Goal: Transaction & Acquisition: Purchase product/service

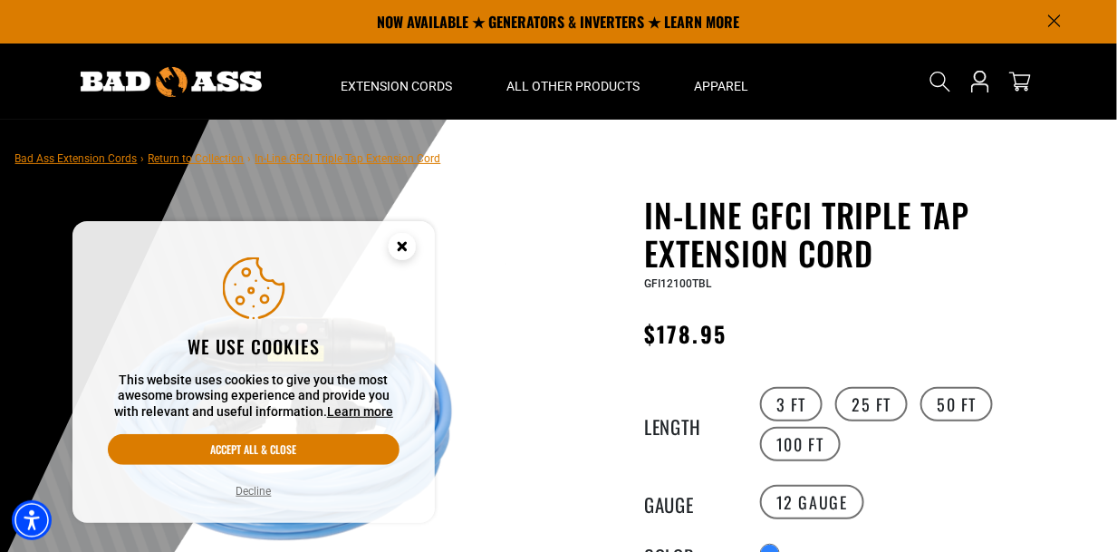
click at [408, 233] on circle "Close this option" at bounding box center [402, 246] width 27 height 27
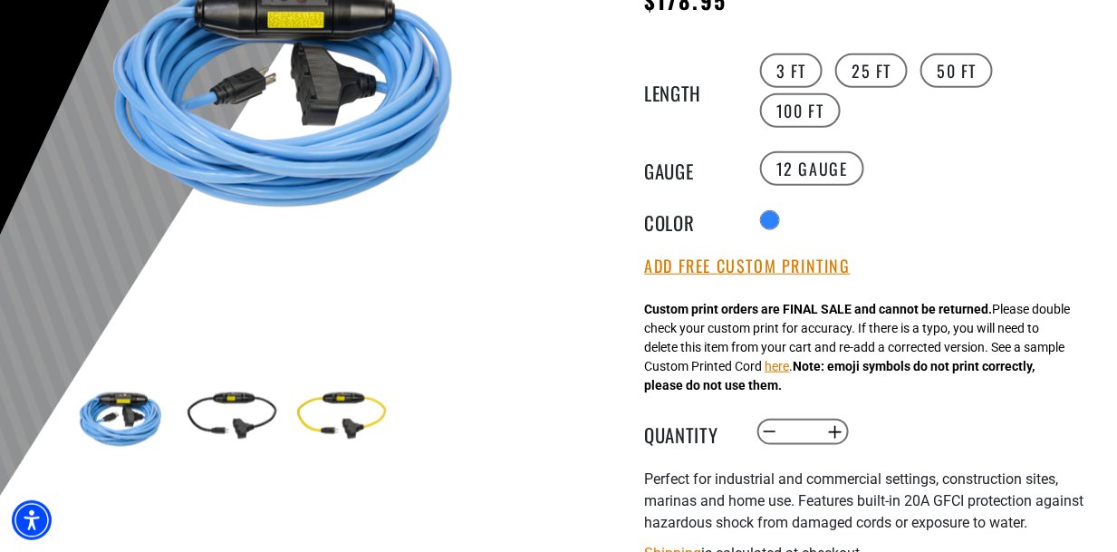
scroll to position [362, 0]
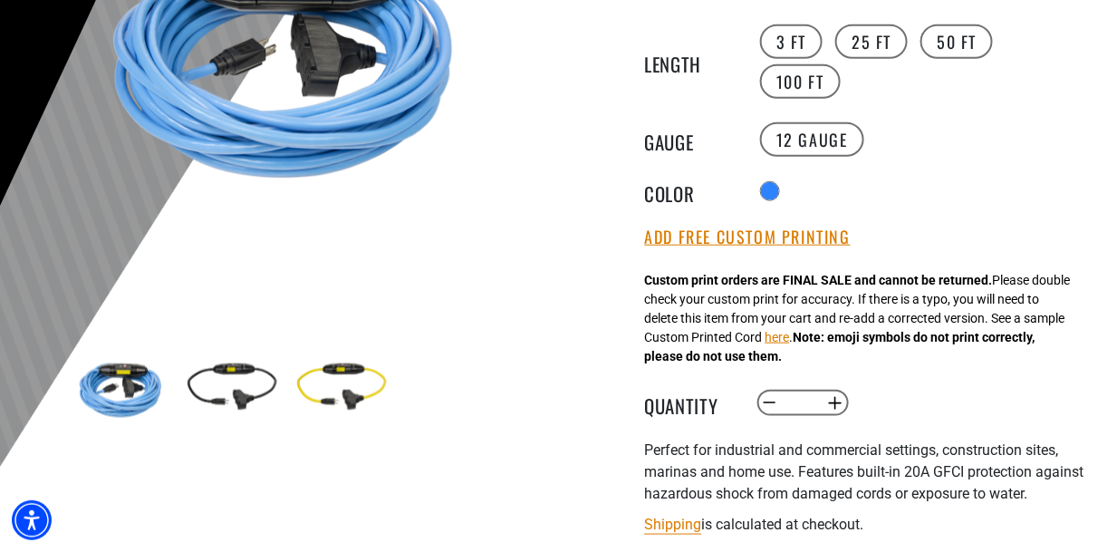
click at [767, 101] on div "3 FT 25 FT 50 FT 100 FT" at bounding box center [922, 62] width 333 height 80
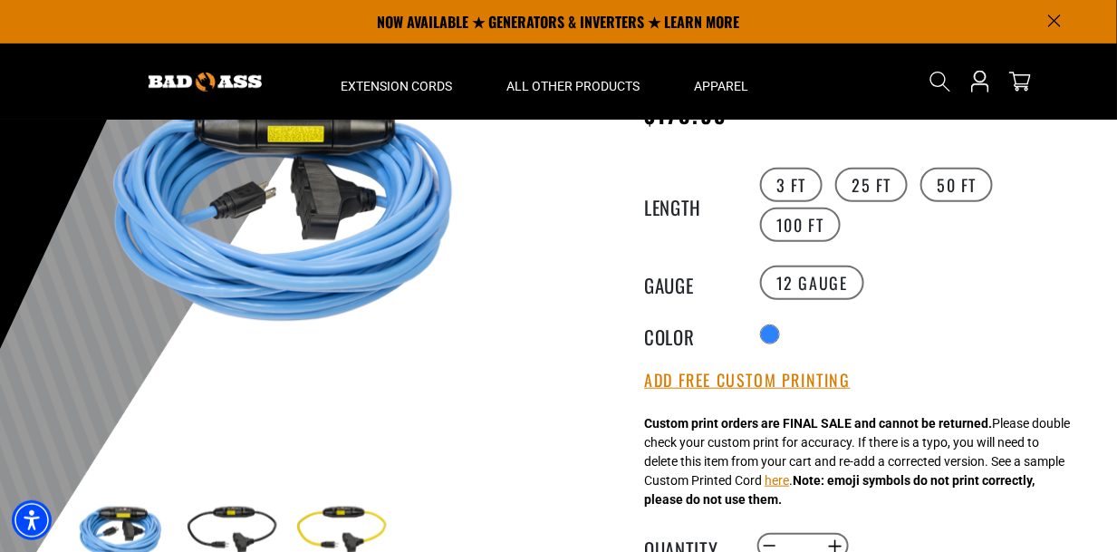
scroll to position [272, 0]
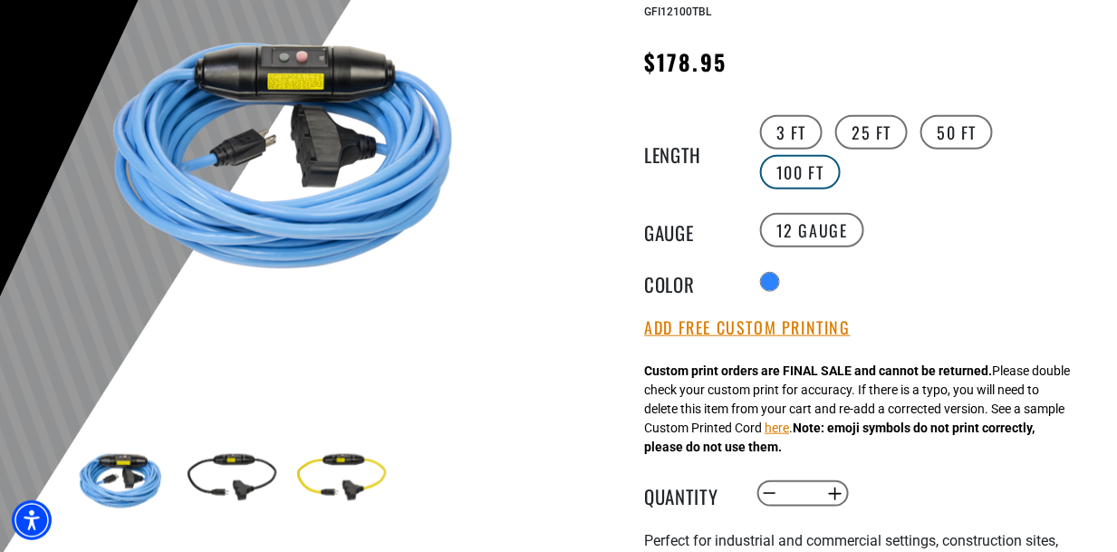
click at [771, 189] on label "100 FT" at bounding box center [800, 172] width 81 height 34
click at [654, 294] on legend "Color" at bounding box center [690, 282] width 91 height 24
click at [759, 296] on div "Translation missing: en.products.product.variant_sold_out_or_unavailable Transl…" at bounding box center [922, 281] width 333 height 29
click at [705, 294] on legend "Color" at bounding box center [690, 282] width 91 height 24
click at [432, 302] on img at bounding box center [287, 146] width 437 height 437
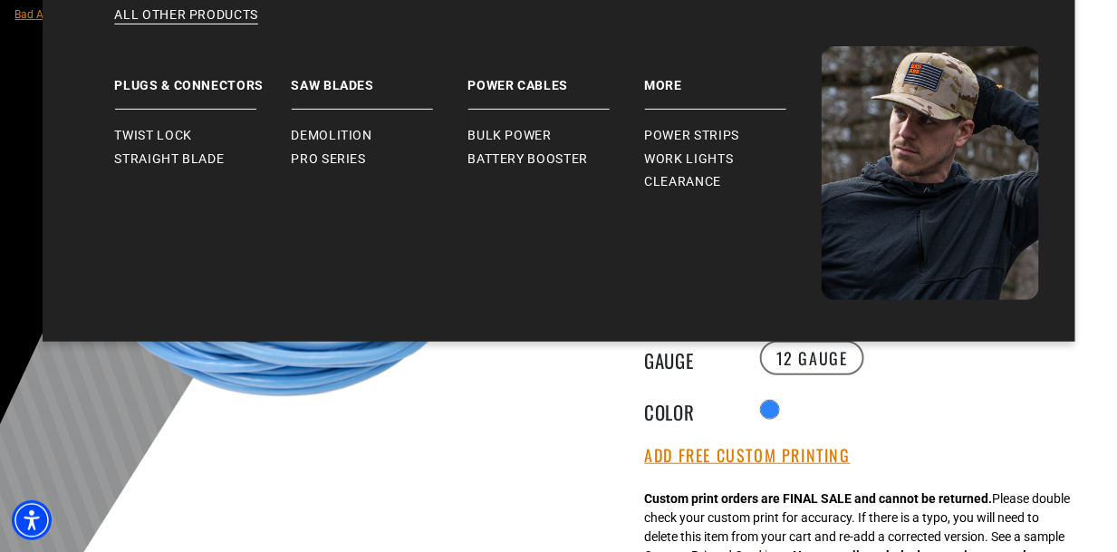
scroll to position [181, 0]
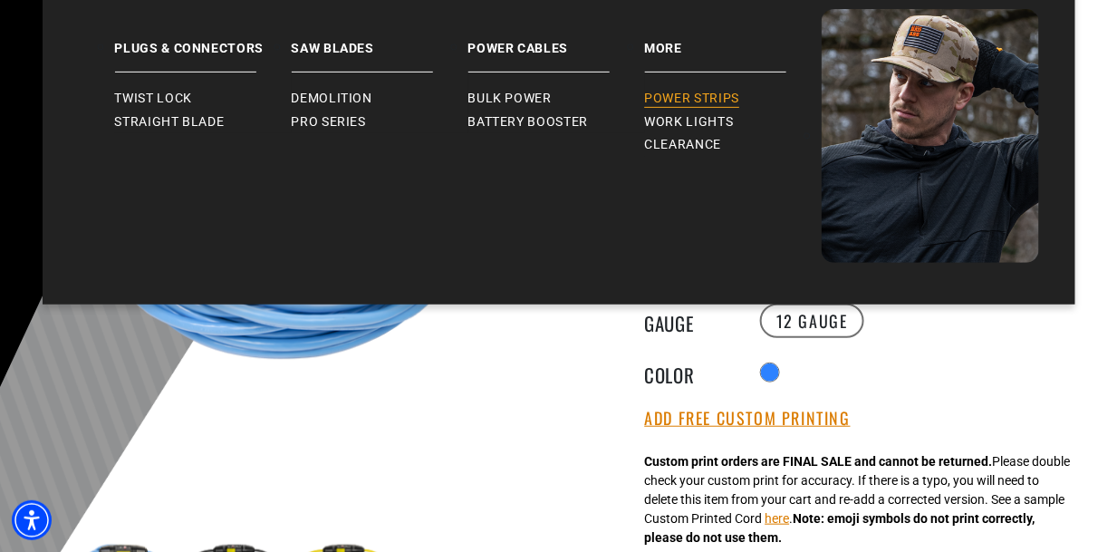
click at [675, 107] on span "Power Strips" at bounding box center [692, 99] width 95 height 16
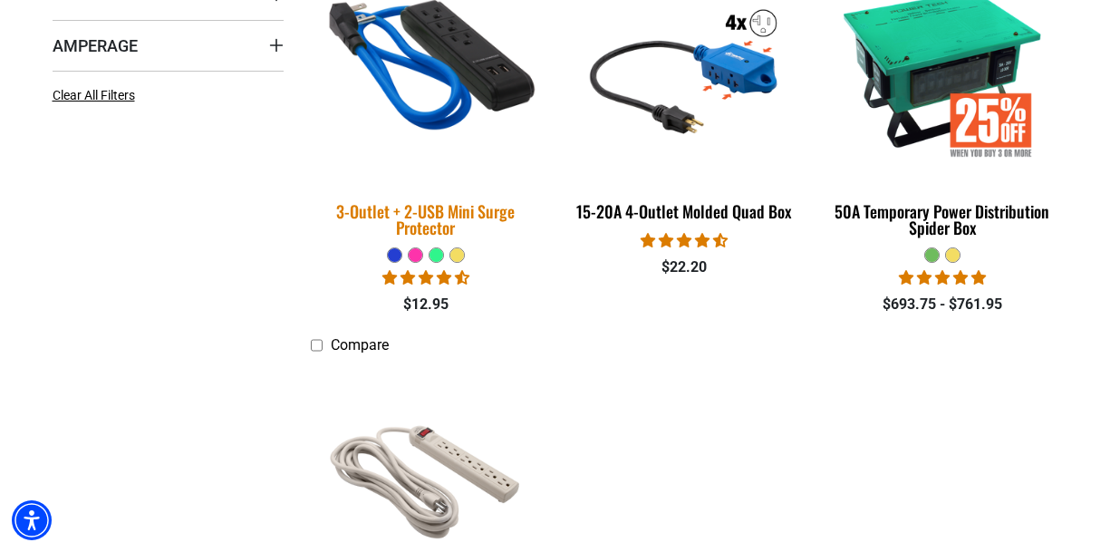
scroll to position [634, 0]
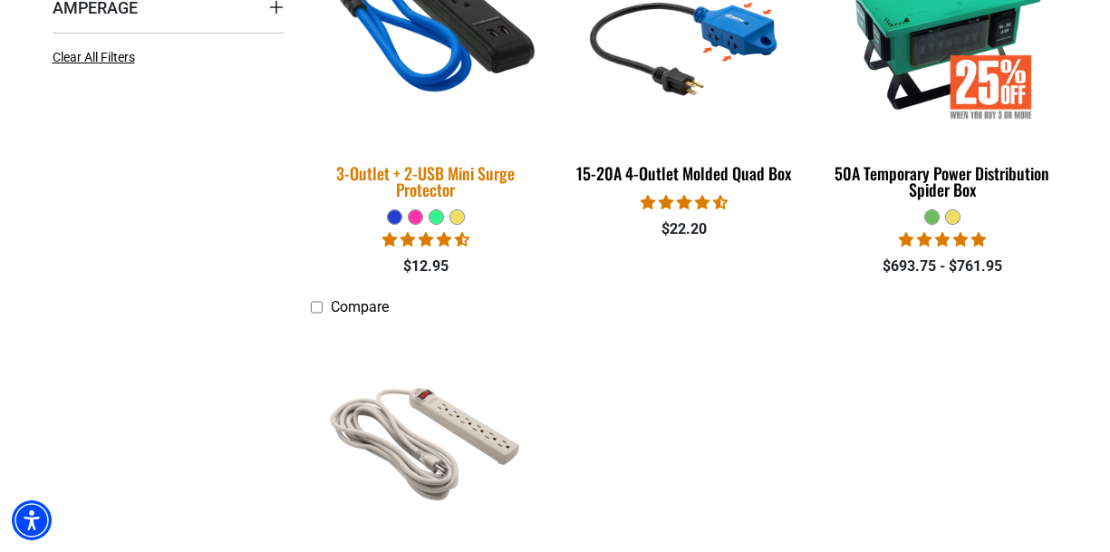
click at [414, 146] on img at bounding box center [426, 30] width 254 height 232
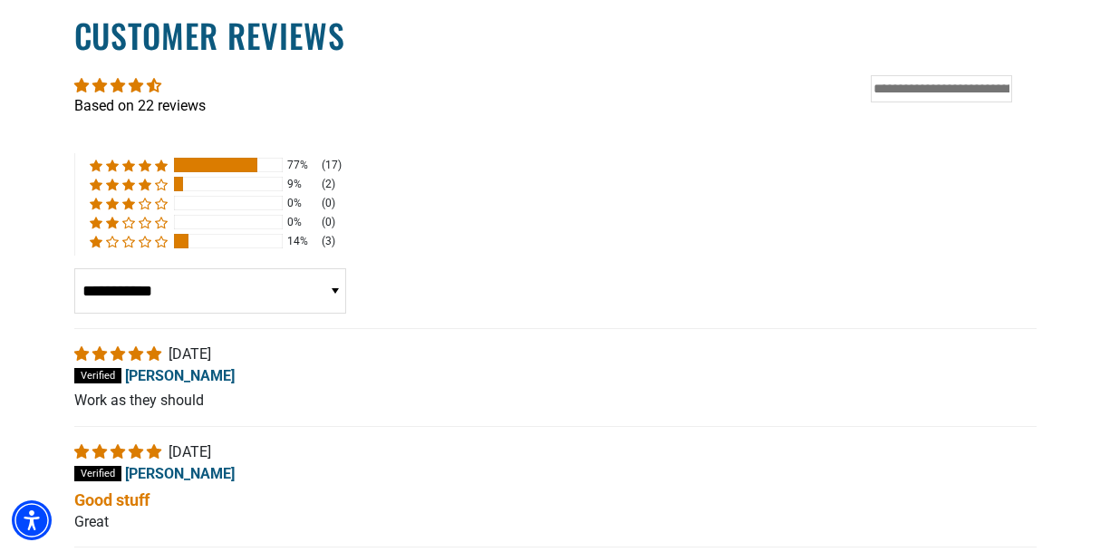
scroll to position [2809, 0]
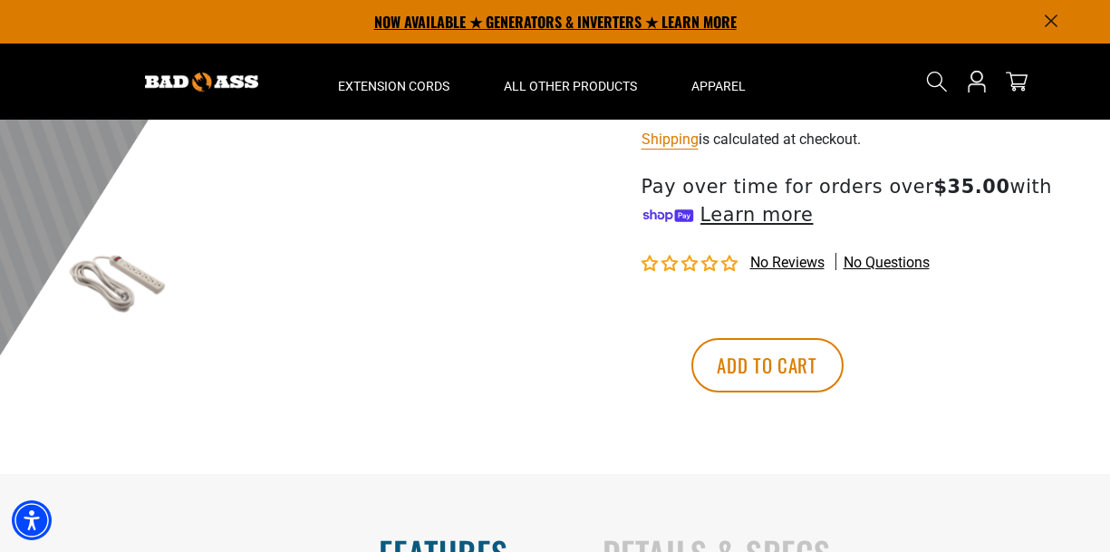
scroll to position [453, 0]
